Goal: Task Accomplishment & Management: Complete application form

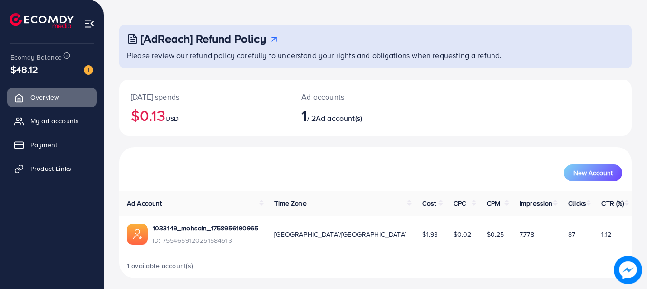
scroll to position [39, 0]
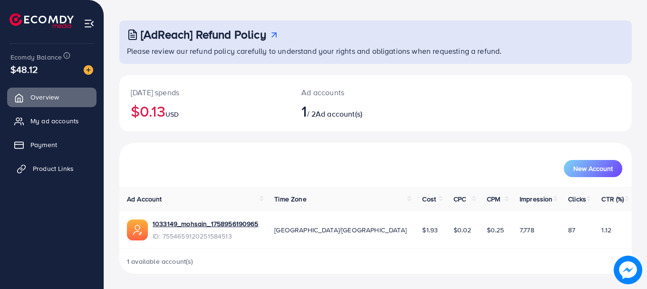
click at [29, 170] on link "Product Links" at bounding box center [51, 168] width 89 height 19
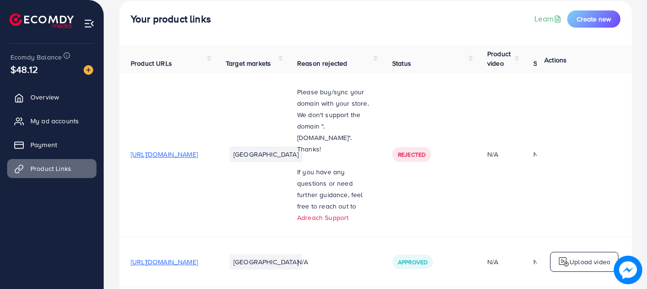
scroll to position [54, 0]
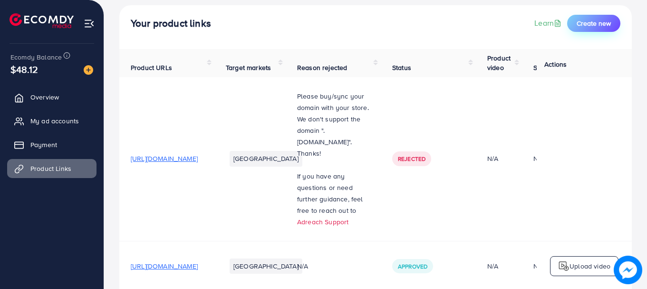
click at [590, 25] on span "Create new" at bounding box center [594, 24] width 34 height 10
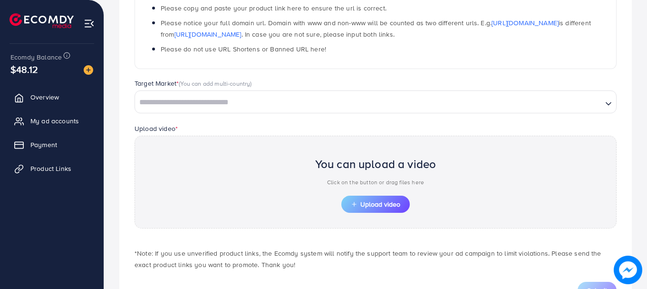
scroll to position [151, 0]
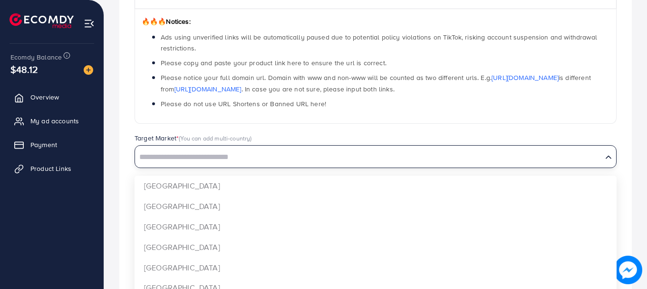
click at [252, 156] on input "Search for option" at bounding box center [369, 157] width 466 height 15
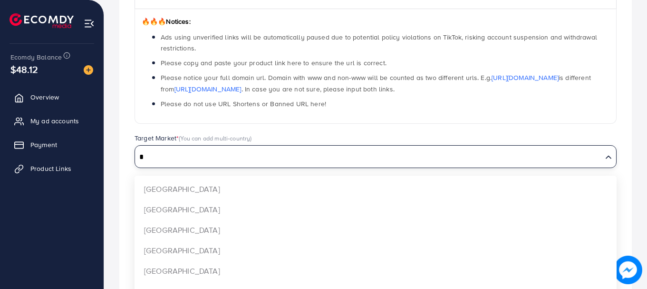
scroll to position [0, 0]
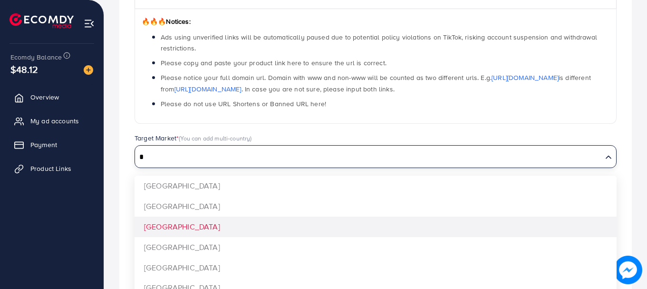
type input "*"
click at [172, 231] on div "Which products do you want to promote? Product Url * 🔥🔥🔥 Notices: Ads using unv…" at bounding box center [375, 152] width 513 height 433
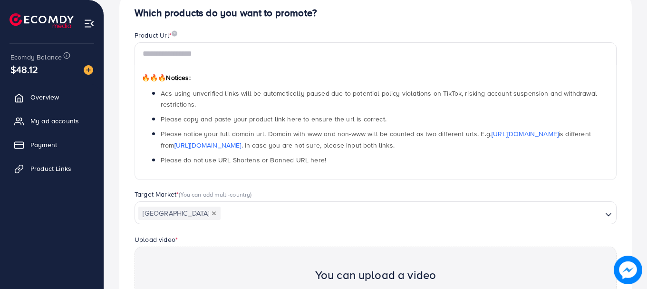
scroll to position [9, 0]
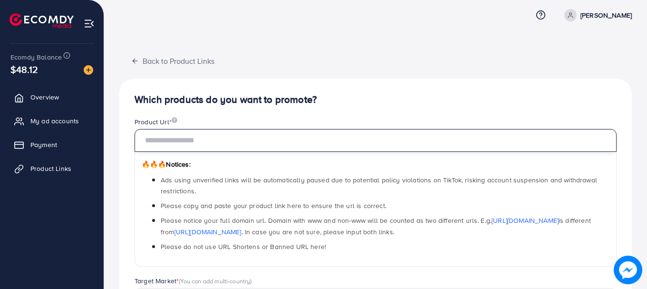
click at [264, 141] on input "text" at bounding box center [376, 140] width 482 height 23
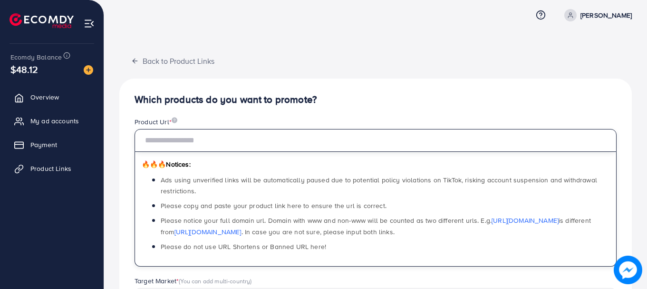
paste input "**********"
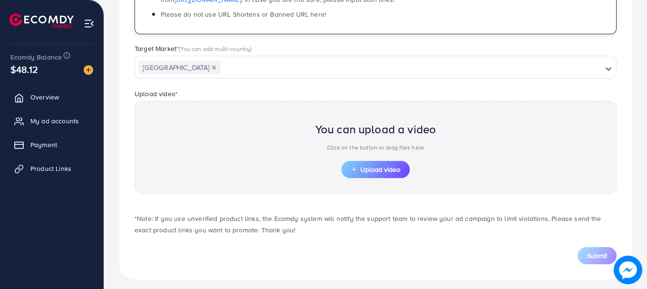
scroll to position [246, 0]
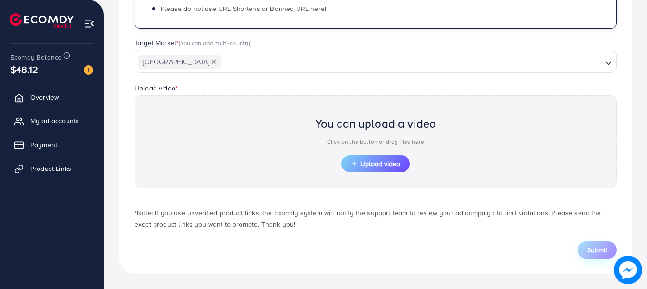
type input "**********"
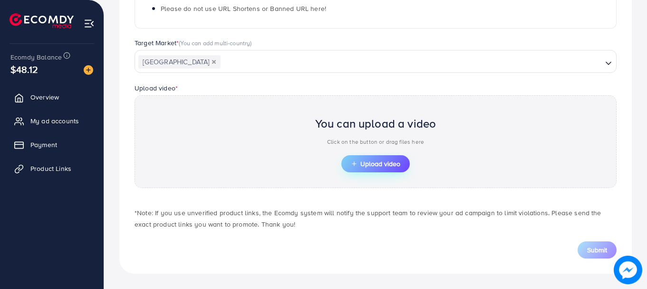
click at [365, 167] on span "Upload video" at bounding box center [375, 163] width 49 height 7
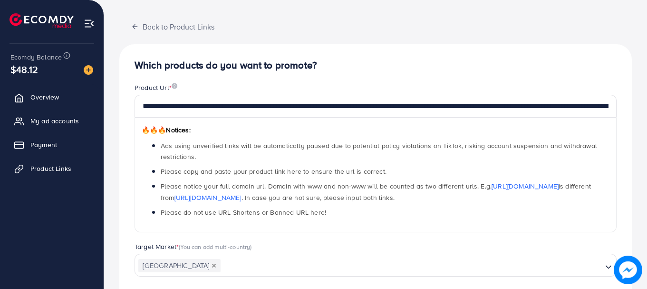
scroll to position [9, 0]
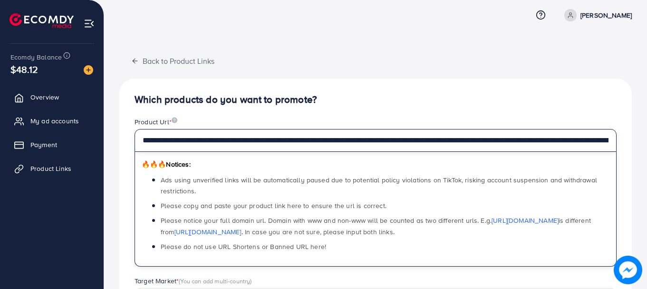
click at [343, 144] on input "**********" at bounding box center [376, 140] width 482 height 23
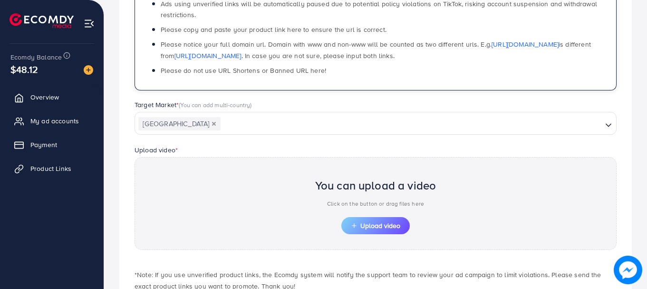
scroll to position [246, 0]
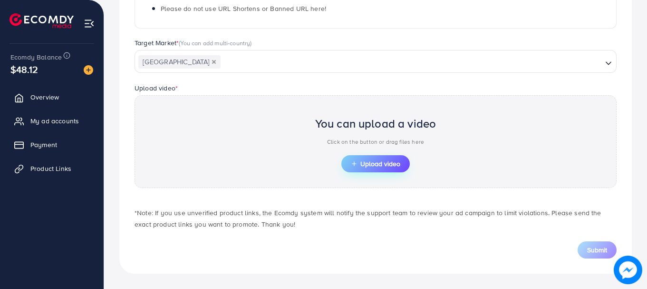
click at [362, 162] on span "Upload video" at bounding box center [375, 163] width 49 height 7
click at [361, 166] on span "Upload video" at bounding box center [375, 163] width 49 height 7
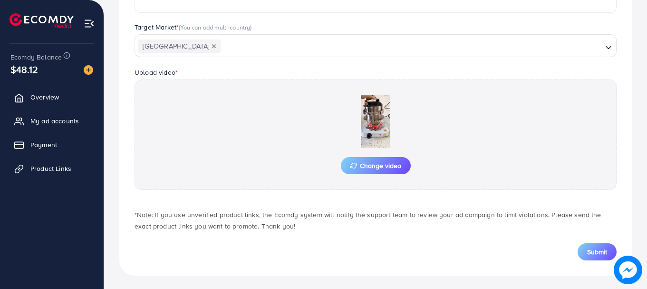
scroll to position [264, 0]
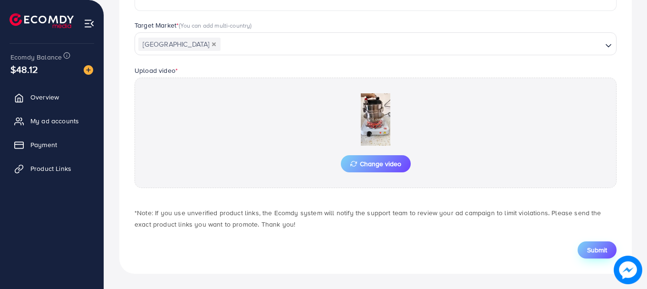
click at [589, 247] on span "Submit" at bounding box center [597, 250] width 20 height 10
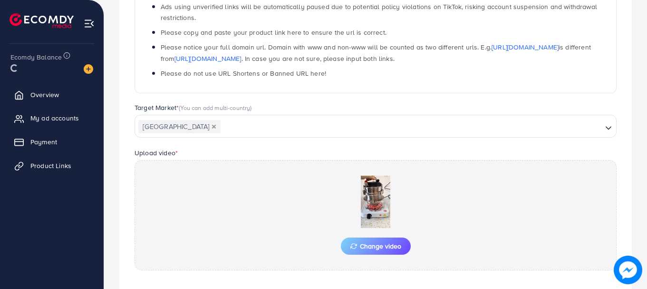
scroll to position [169, 0]
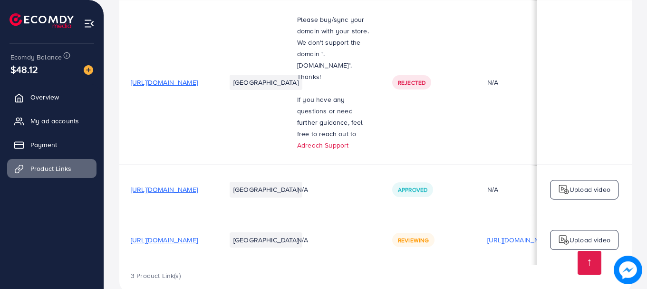
scroll to position [151, 0]
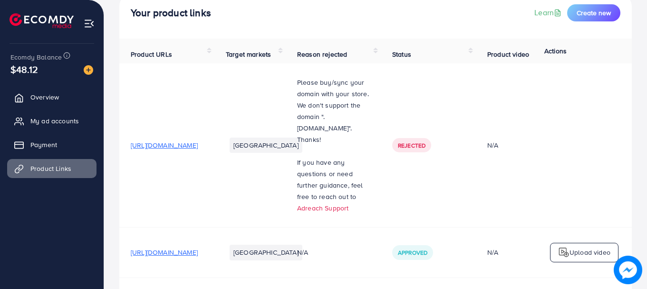
scroll to position [151, 0]
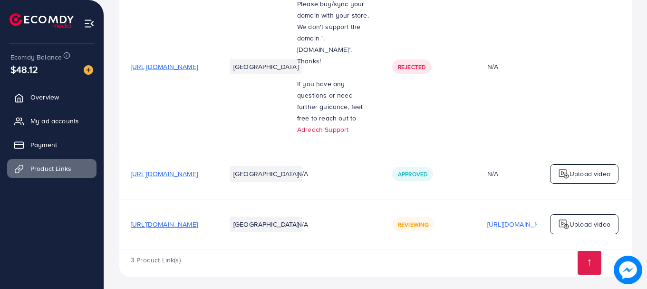
scroll to position [151, 0]
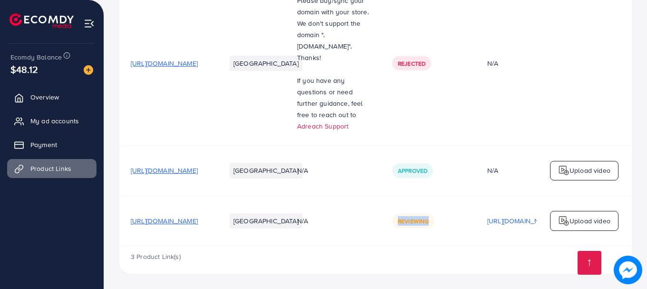
drag, startPoint x: 458, startPoint y: 215, endPoint x: 494, endPoint y: 224, distance: 36.6
click at [435, 224] on div "Reviewing" at bounding box center [413, 221] width 42 height 14
click at [446, 205] on td "Reviewing" at bounding box center [428, 220] width 95 height 50
drag, startPoint x: 458, startPoint y: 215, endPoint x: 497, endPoint y: 222, distance: 39.1
click at [435, 222] on div "Reviewing" at bounding box center [413, 221] width 42 height 14
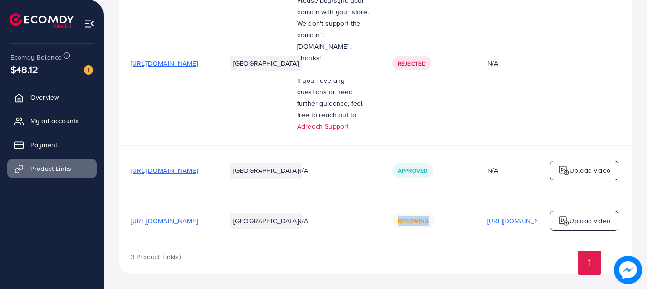
click at [450, 211] on td "Reviewing" at bounding box center [428, 220] width 95 height 50
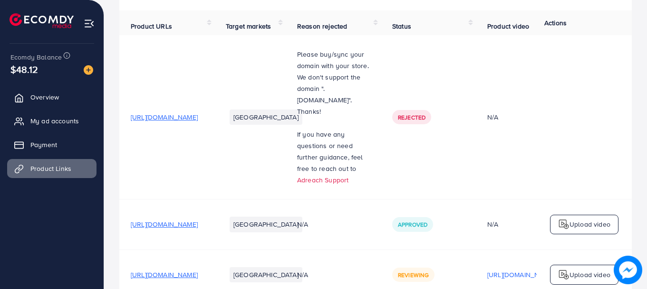
scroll to position [151, 0]
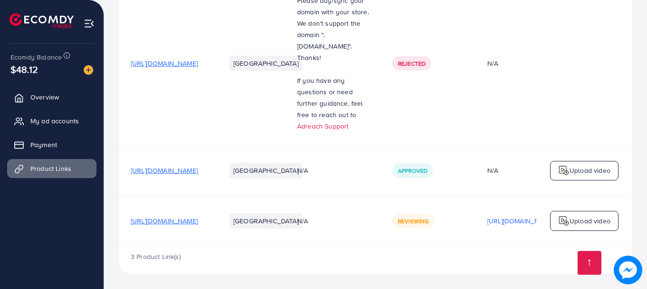
scroll to position [151, 0]
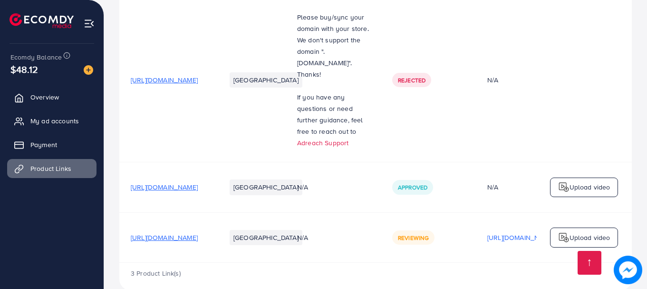
scroll to position [151, 0]
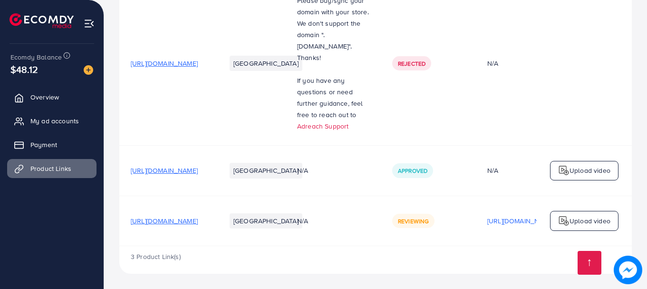
scroll to position [151, 0]
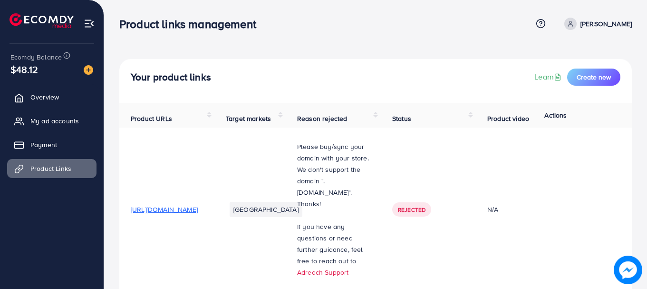
scroll to position [151, 0]
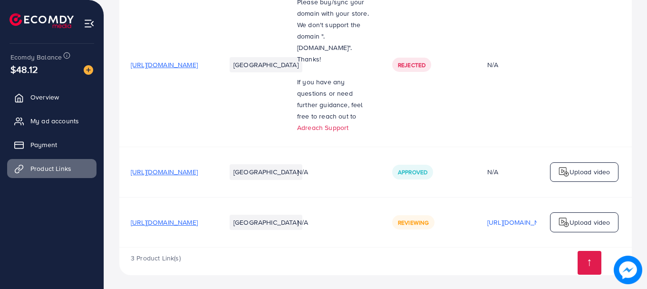
scroll to position [151, 0]
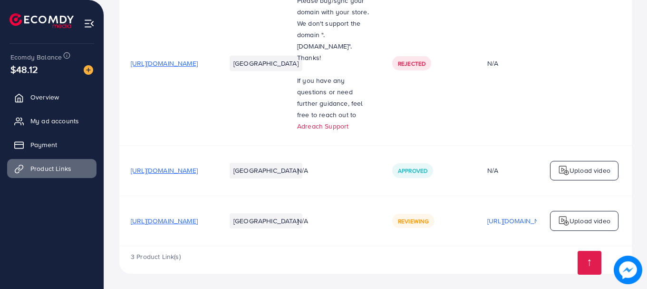
scroll to position [151, 0]
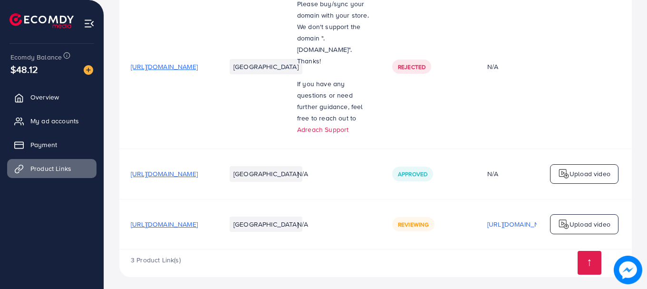
scroll to position [151, 0]
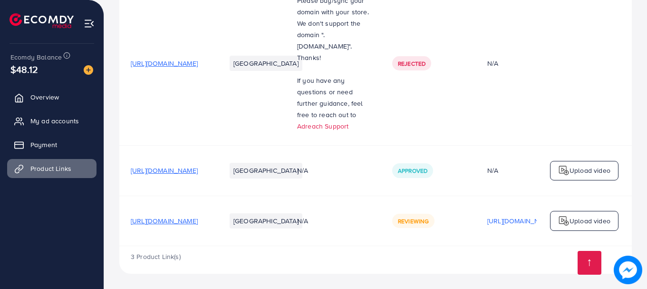
scroll to position [151, 0]
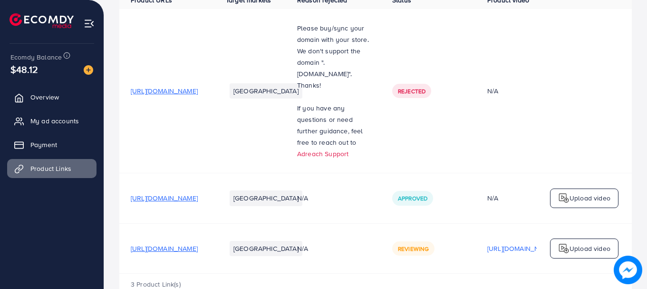
scroll to position [151, 0]
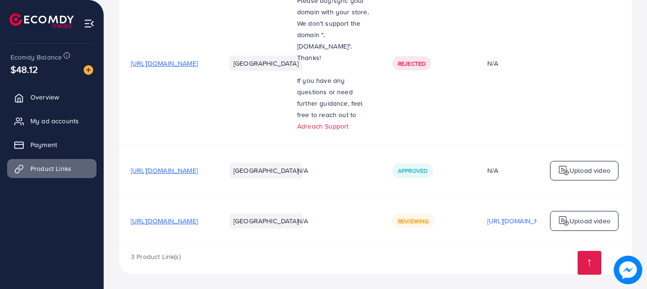
scroll to position [151, 0]
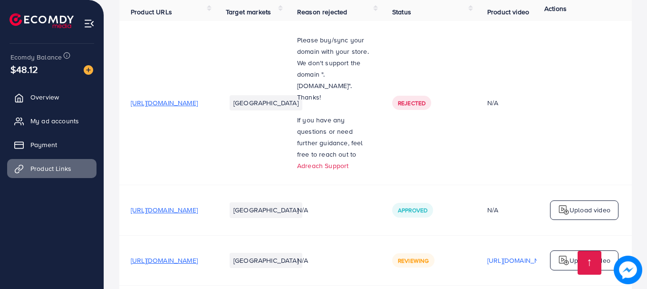
scroll to position [151, 0]
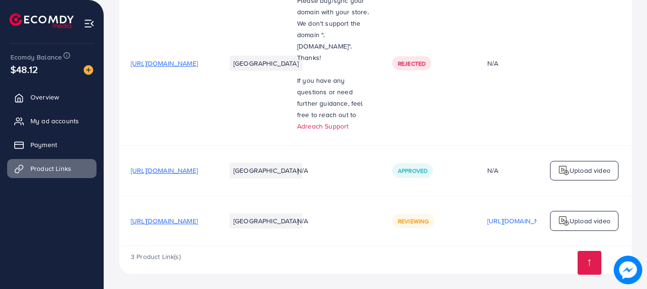
click at [371, 241] on td "N/A" at bounding box center [333, 220] width 95 height 50
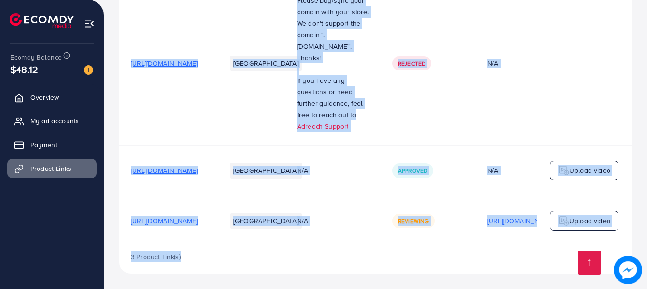
drag, startPoint x: 371, startPoint y: 246, endPoint x: 420, endPoint y: 251, distance: 49.3
click at [420, 251] on div "Product URLs Target markets Reason rejected Status Product video Status video A…" at bounding box center [375, 115] width 513 height 317
click at [476, 97] on td "Rejected" at bounding box center [428, 63] width 95 height 164
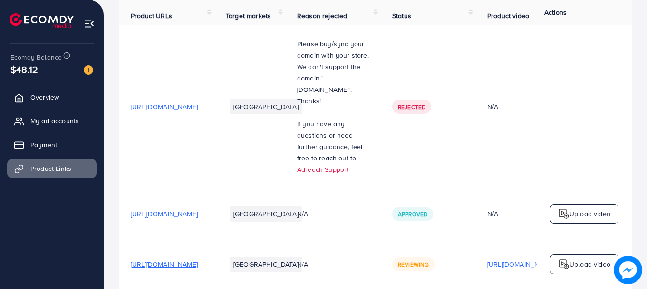
scroll to position [151, 0]
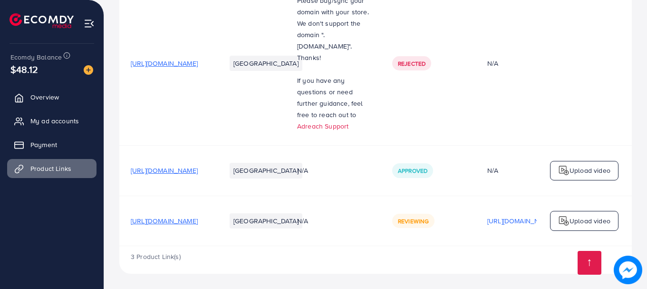
click at [429, 217] on span "Reviewing" at bounding box center [413, 221] width 31 height 8
click at [381, 208] on td "N/A" at bounding box center [333, 220] width 95 height 50
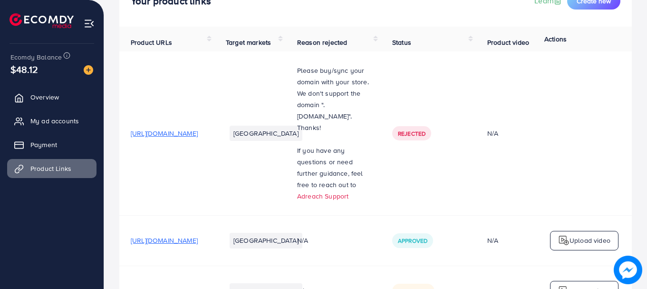
scroll to position [151, 0]
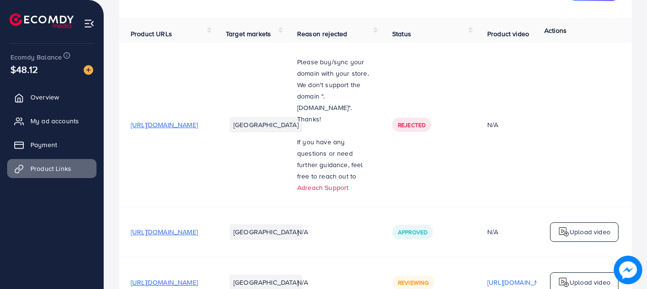
scroll to position [56, 0]
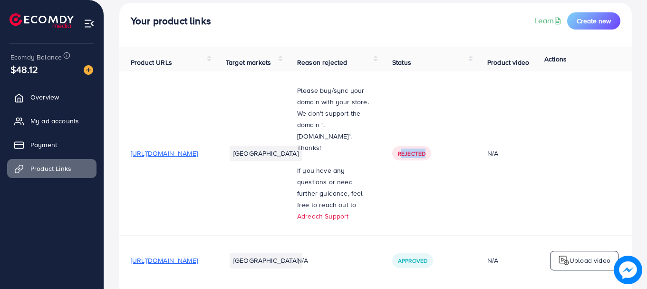
drag, startPoint x: 464, startPoint y: 159, endPoint x: 523, endPoint y: 169, distance: 59.8
click at [476, 169] on td "Rejected" at bounding box center [428, 153] width 95 height 164
click at [476, 194] on td "Rejected" at bounding box center [428, 153] width 95 height 164
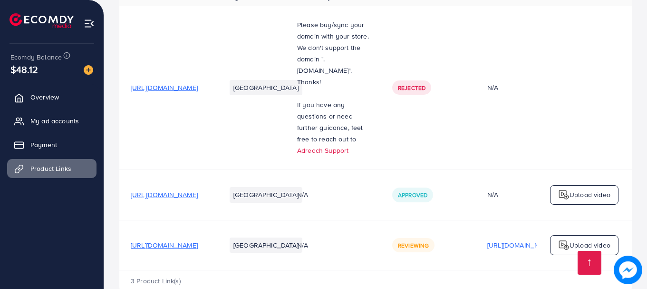
scroll to position [151, 0]
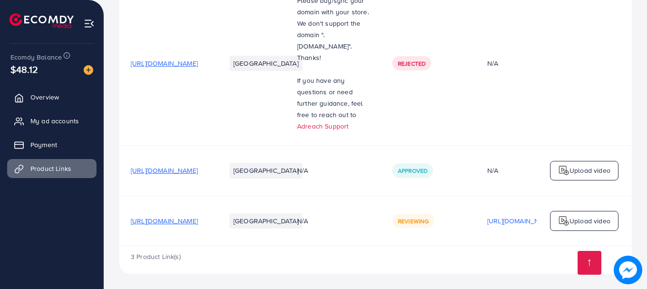
click at [435, 220] on div "Reviewing" at bounding box center [413, 221] width 42 height 14
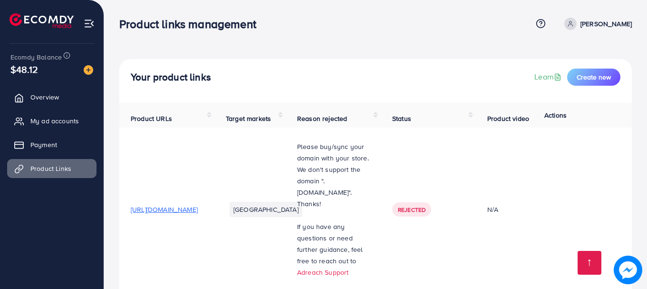
scroll to position [151, 0]
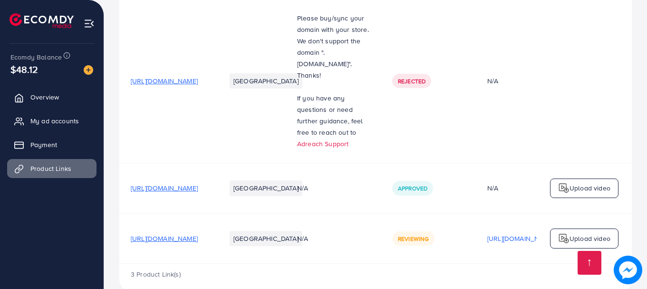
scroll to position [151, 0]
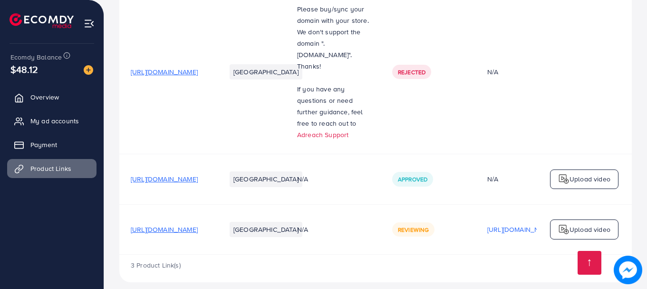
scroll to position [151, 0]
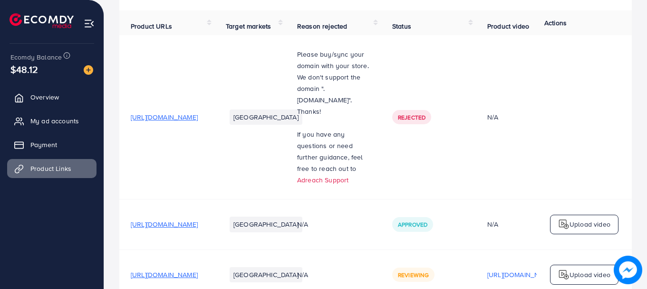
scroll to position [151, 0]
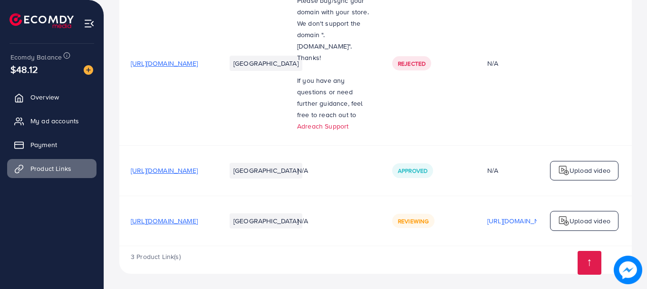
drag, startPoint x: 524, startPoint y: 89, endPoint x: 595, endPoint y: 66, distance: 74.9
click at [595, 66] on td at bounding box center [584, 63] width 95 height 164
drag, startPoint x: 559, startPoint y: 65, endPoint x: 550, endPoint y: 44, distance: 23.2
drag, startPoint x: 550, startPoint y: 44, endPoint x: 573, endPoint y: 90, distance: 51.5
drag, startPoint x: 573, startPoint y: 90, endPoint x: 193, endPoint y: 124, distance: 382.1
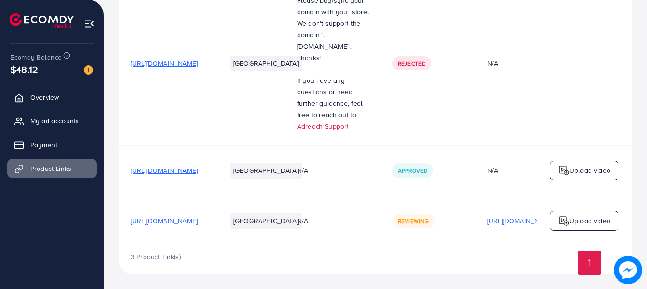
click at [193, 124] on td "[URL][DOMAIN_NAME]" at bounding box center [166, 63] width 95 height 164
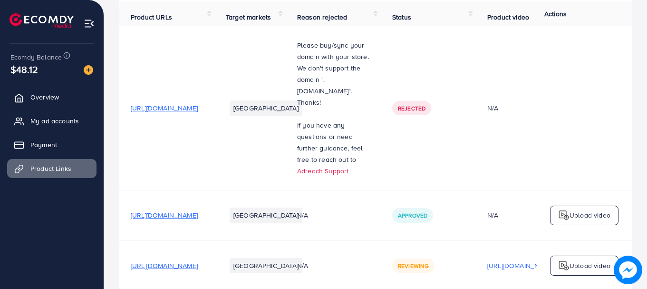
scroll to position [151, 0]
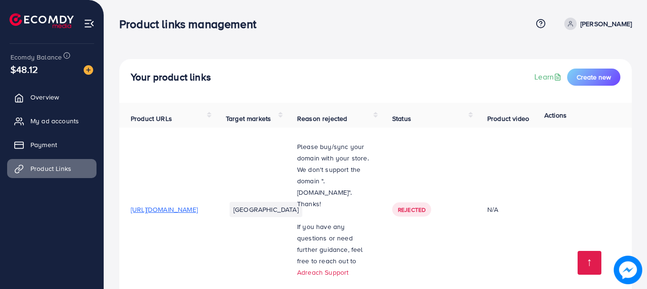
scroll to position [151, 0]
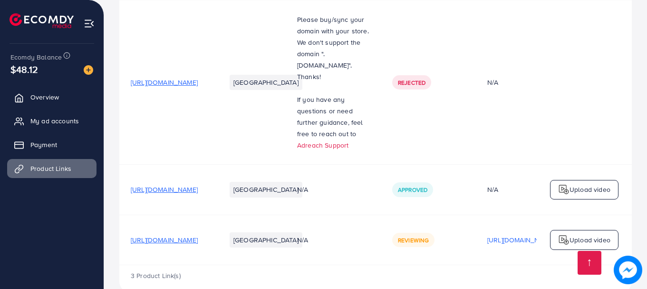
scroll to position [151, 0]
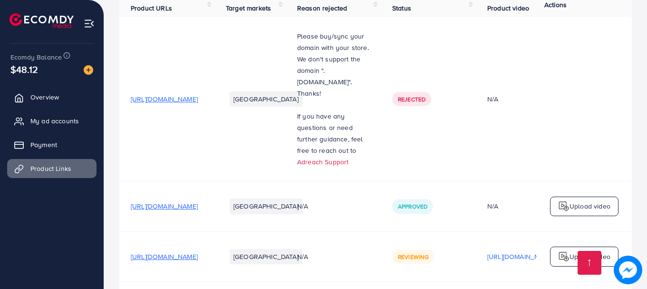
scroll to position [151, 0]
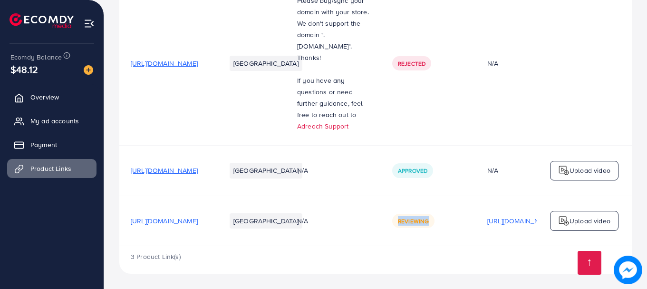
drag, startPoint x: 457, startPoint y: 212, endPoint x: 506, endPoint y: 225, distance: 50.9
click at [465, 225] on div "Reviewing" at bounding box center [428, 221] width 72 height 14
click at [429, 221] on span "Reviewing" at bounding box center [413, 221] width 31 height 8
drag, startPoint x: 459, startPoint y: 216, endPoint x: 496, endPoint y: 212, distance: 37.4
click at [465, 214] on div "Reviewing" at bounding box center [428, 221] width 72 height 14
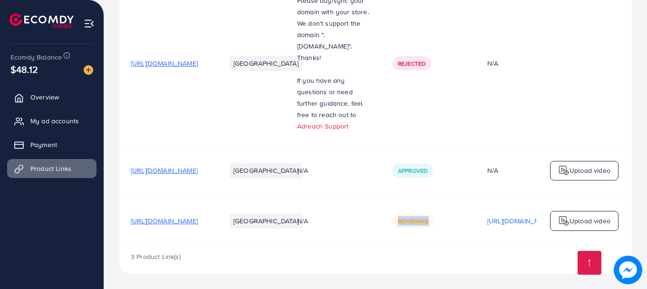
click at [429, 217] on span "Reviewing" at bounding box center [413, 221] width 31 height 8
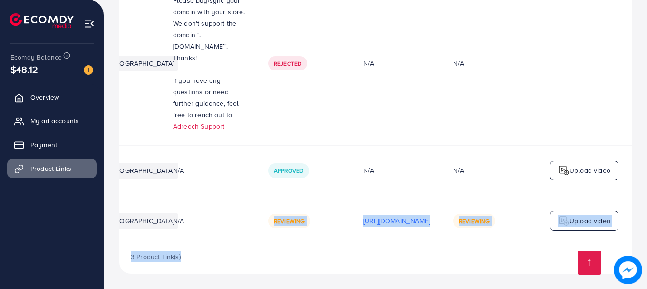
drag, startPoint x: 176, startPoint y: 217, endPoint x: 465, endPoint y: 252, distance: 290.9
click at [465, 252] on div "Product URLs Target markets Reason rejected Status Product video Status video A…" at bounding box center [375, 115] width 513 height 317
click at [257, 243] on td "Reviewing" at bounding box center [304, 220] width 95 height 50
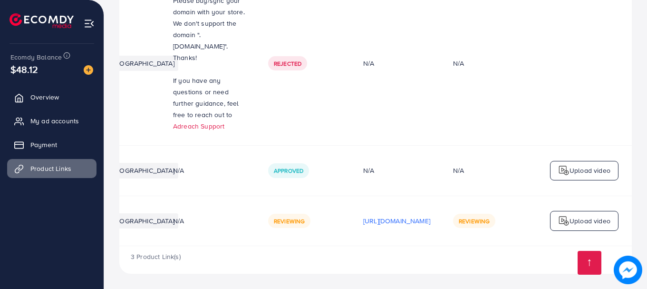
click at [257, 242] on td "Reviewing" at bounding box center [304, 220] width 95 height 50
click at [211, 246] on div "Product URLs Target markets Reason rejected Status Product video Status video A…" at bounding box center [375, 101] width 513 height 289
click at [124, 246] on div "Product URLs Target markets Reason rejected Status Product video Status video A…" at bounding box center [375, 101] width 513 height 289
drag, startPoint x: 316, startPoint y: 243, endPoint x: 246, endPoint y: 253, distance: 71.0
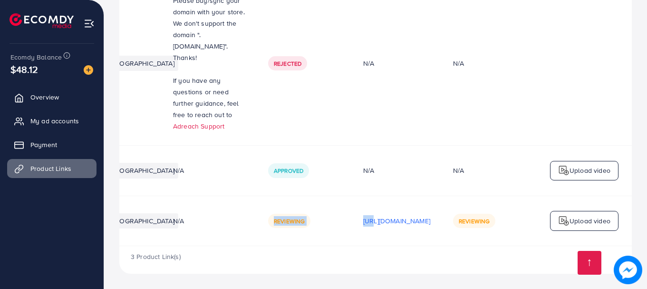
click at [211, 243] on tr "https://stylecraftz.store/products/portable-electric-hot-plate-1-pc-stainless-s…" at bounding box center [313, 220] width 637 height 50
click at [592, 259] on link at bounding box center [590, 263] width 24 height 24
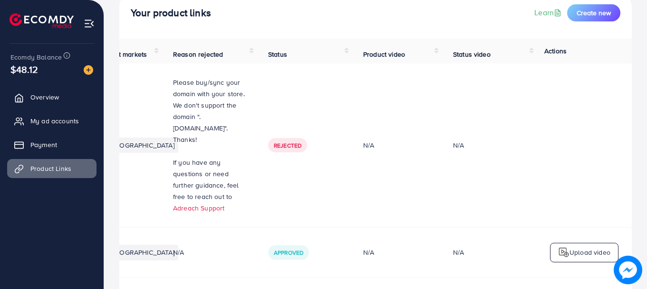
scroll to position [151, 0]
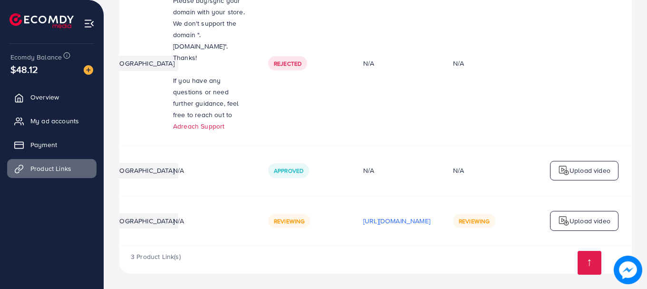
click at [346, 246] on div "Product URLs Target markets Reason rejected Status Product video Status video A…" at bounding box center [375, 101] width 513 height 289
drag, startPoint x: 346, startPoint y: 246, endPoint x: 215, endPoint y: 232, distance: 132.1
click at [215, 232] on div "Product URLs Target markets Reason rejected Status Product video Status video A…" at bounding box center [375, 101] width 513 height 289
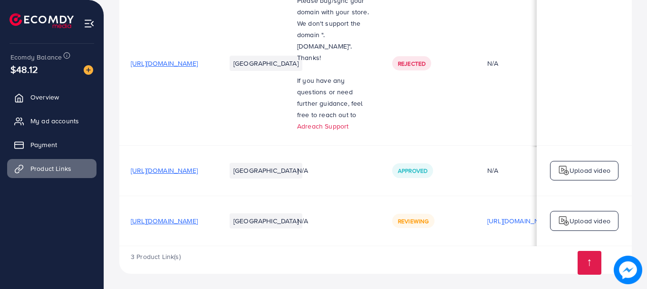
click at [288, 269] on div "3 Product Link(s)" at bounding box center [375, 260] width 513 height 28
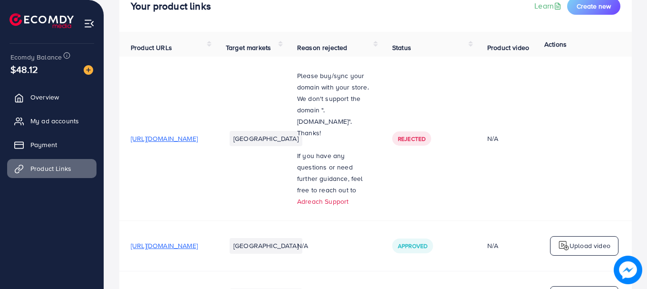
scroll to position [151, 0]
